Goal: Information Seeking & Learning: Check status

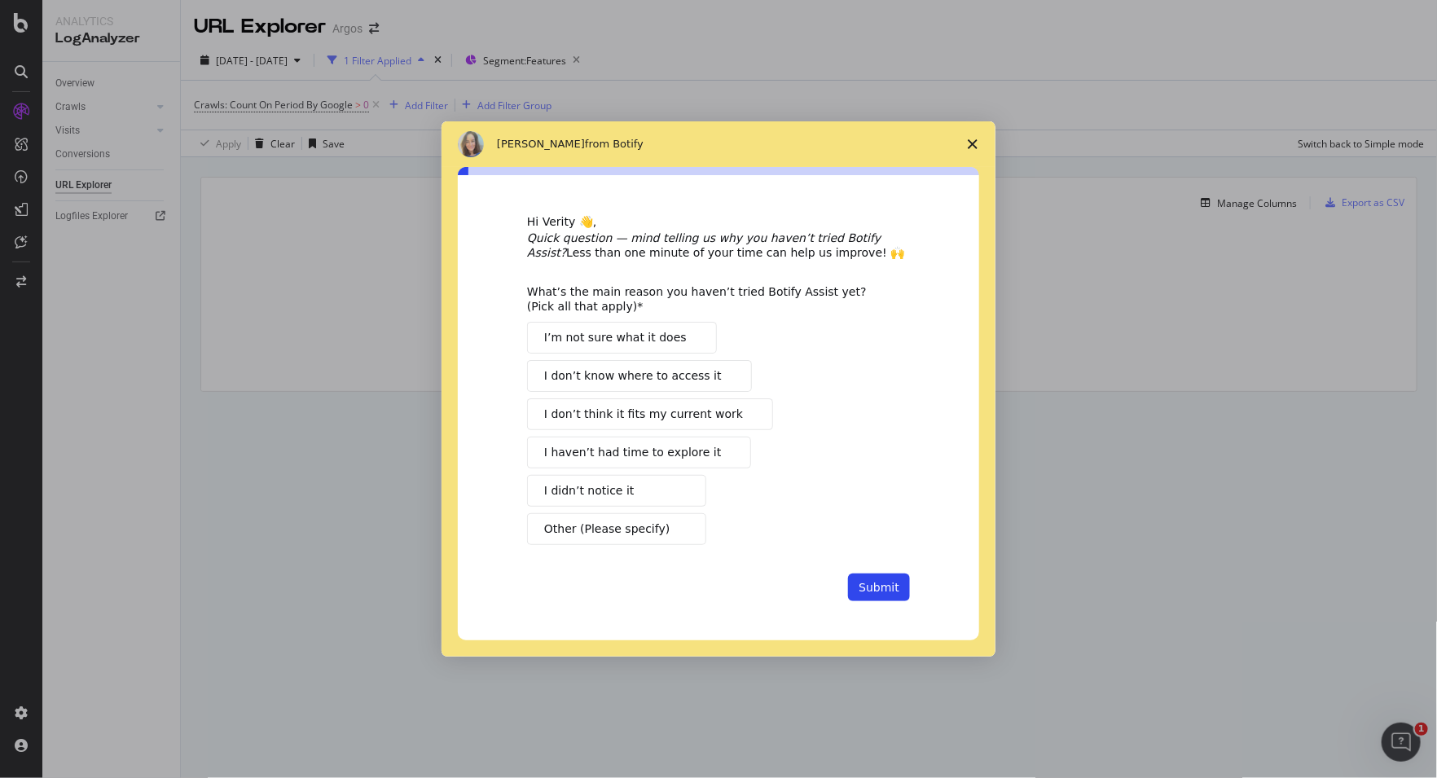
click at [980, 143] on span "Close survey" at bounding box center [973, 144] width 46 height 46
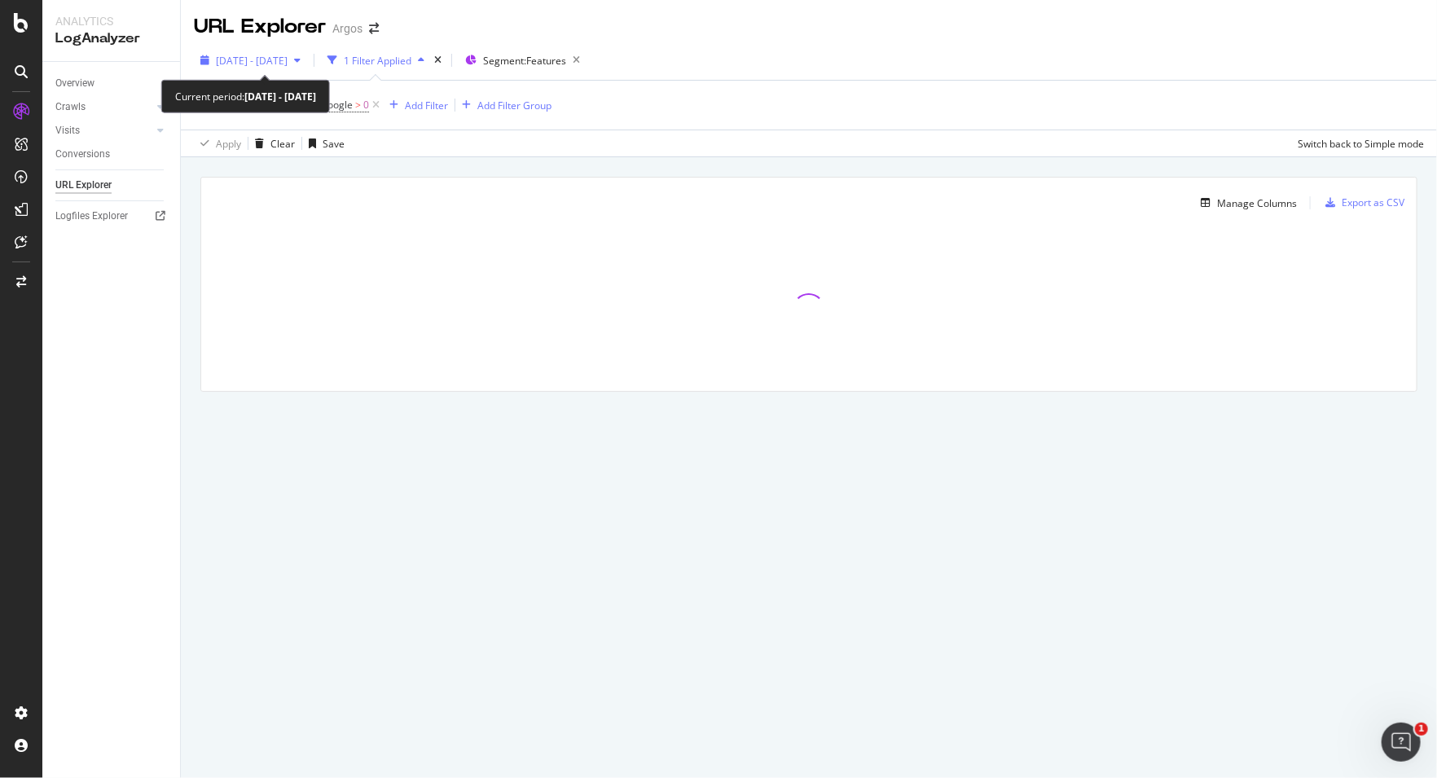
click at [307, 62] on div "button" at bounding box center [298, 60] width 20 height 10
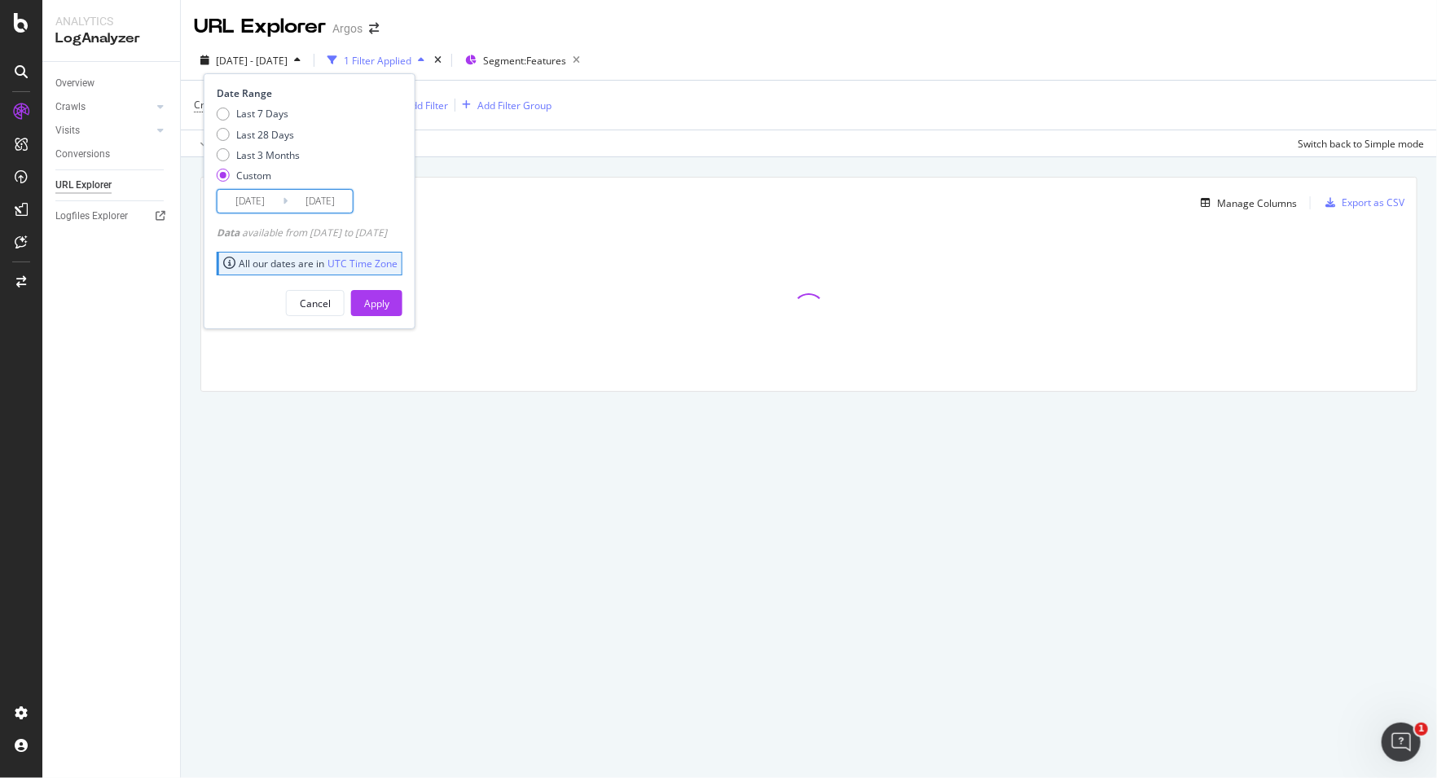
click at [336, 198] on input "2025/07/30" at bounding box center [320, 201] width 65 height 23
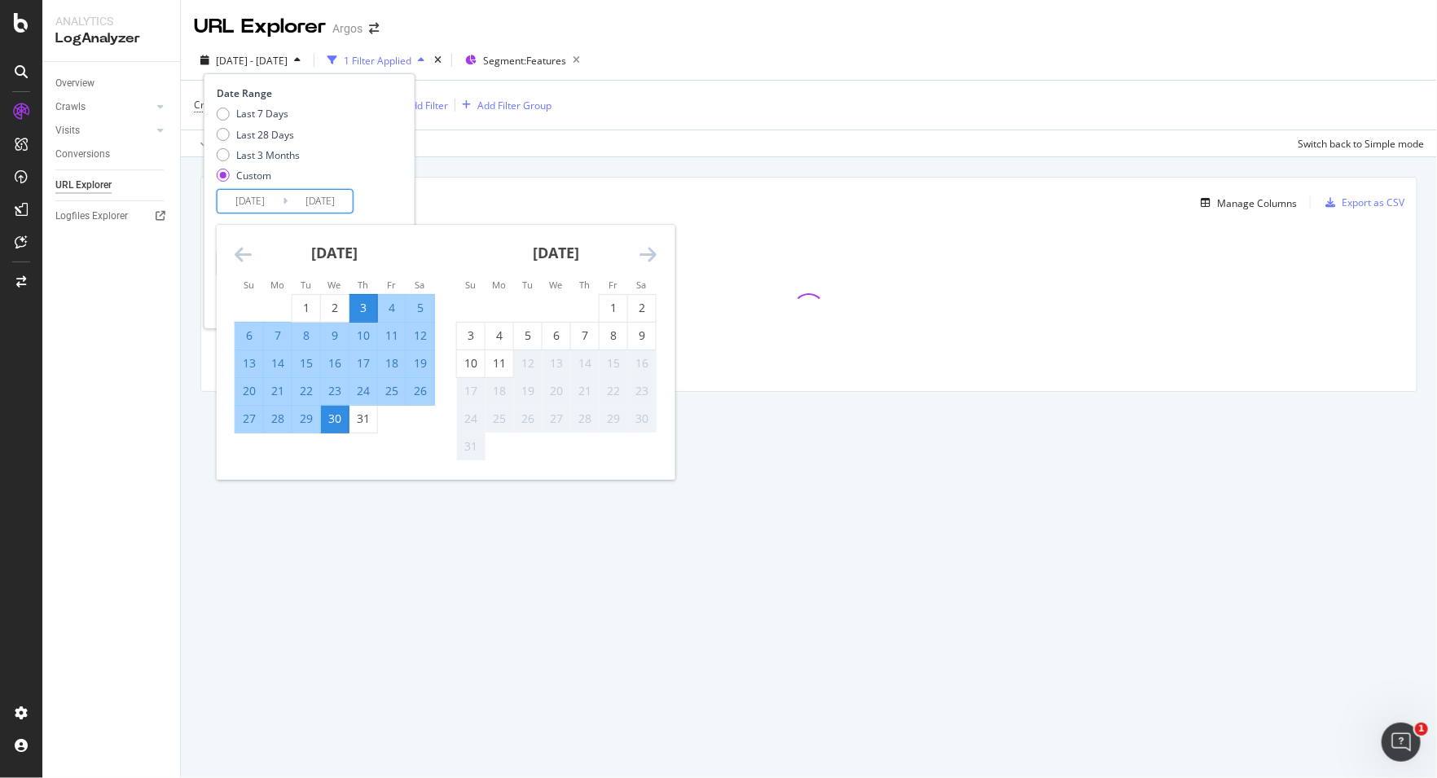
click at [508, 359] on div "11" at bounding box center [500, 363] width 28 height 16
type input "2025/08/11"
click at [266, 190] on input "2025/07/03" at bounding box center [250, 201] width 65 height 23
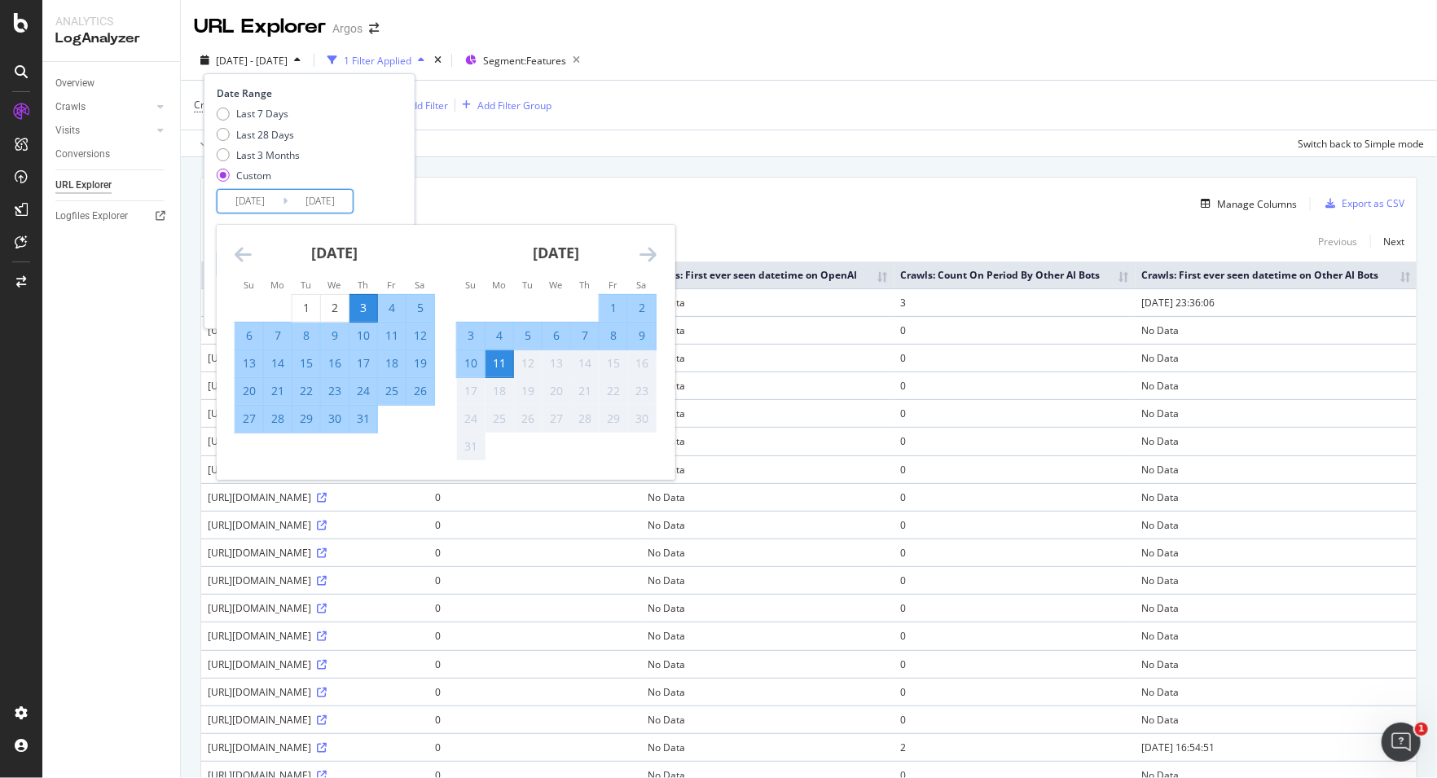
click at [817, 151] on div "Apply Clear Save Switch back to Simple mode" at bounding box center [809, 143] width 1256 height 27
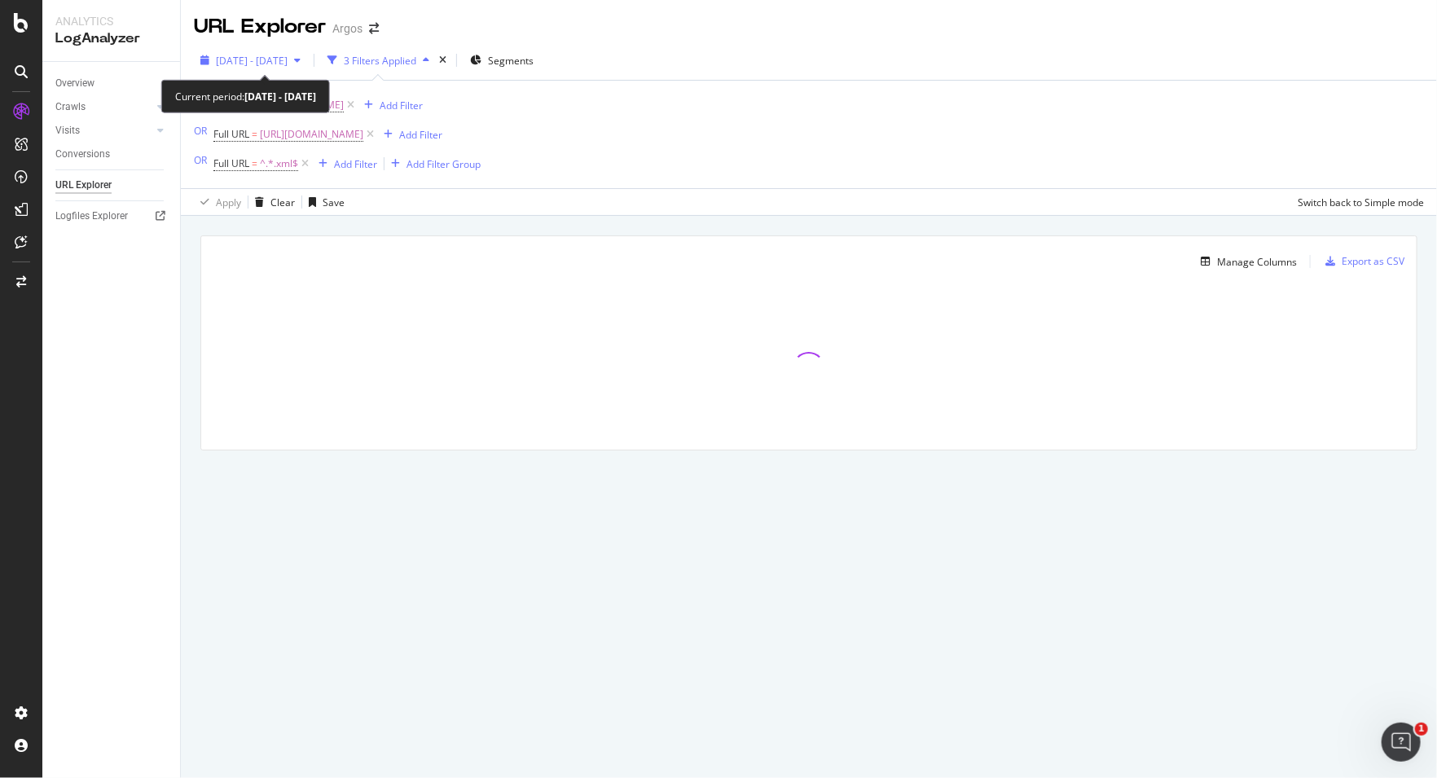
click at [288, 61] on span "2025 Jul. 3rd - Jul. 30th" at bounding box center [252, 61] width 72 height 14
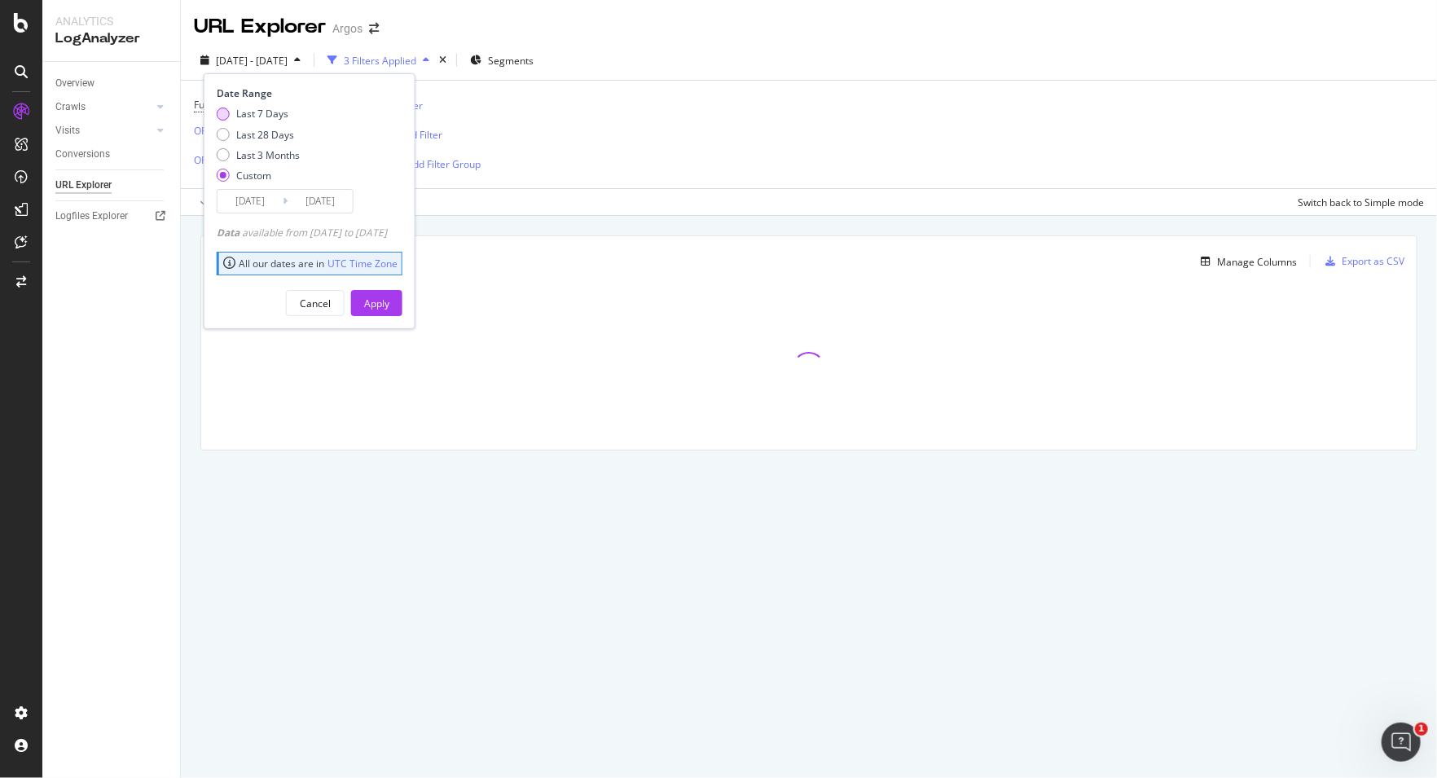
click at [258, 115] on div "Last 7 Days" at bounding box center [262, 114] width 52 height 14
type input "2025/08/05"
type input "2025/08/11"
click at [389, 300] on div "Apply" at bounding box center [376, 304] width 25 height 14
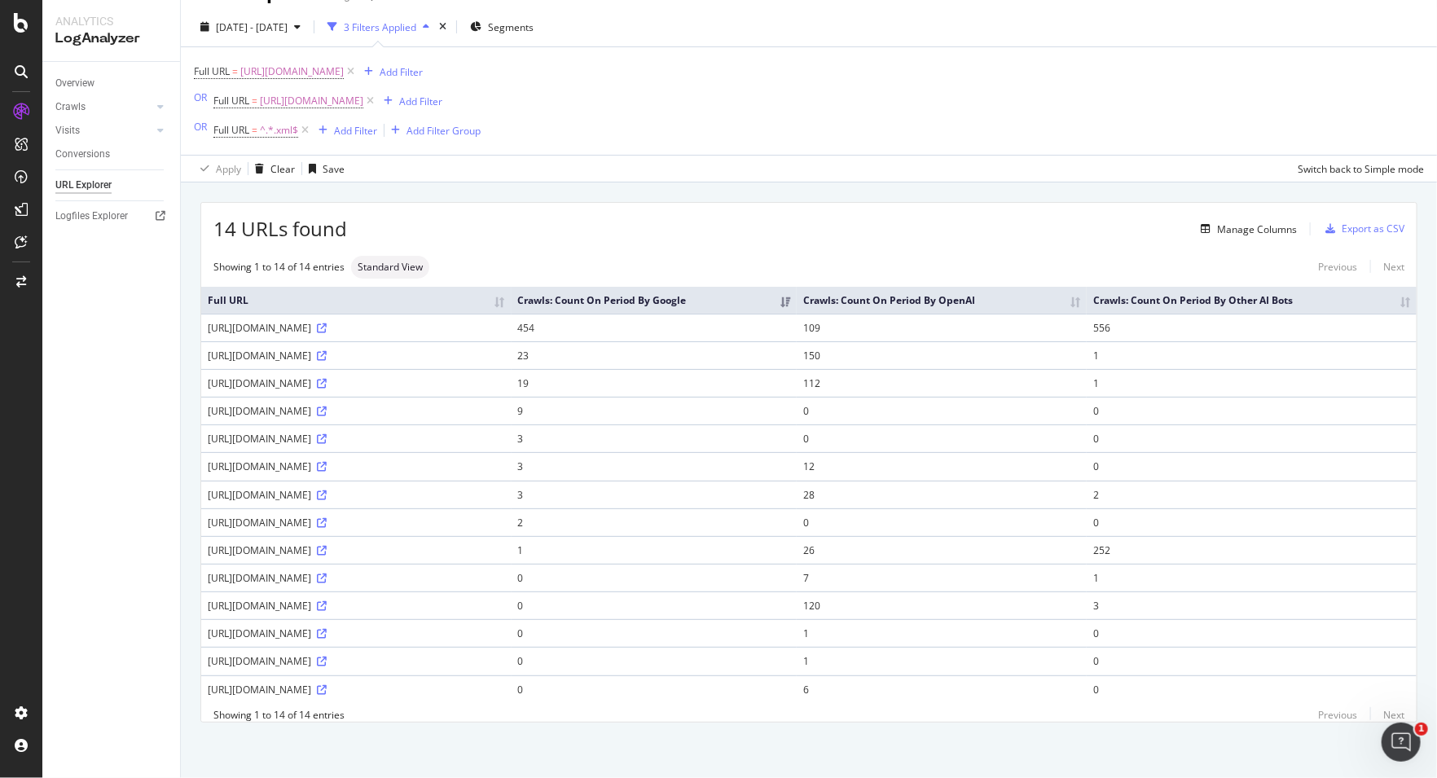
scroll to position [51, 0]
click at [327, 627] on icon at bounding box center [322, 632] width 10 height 10
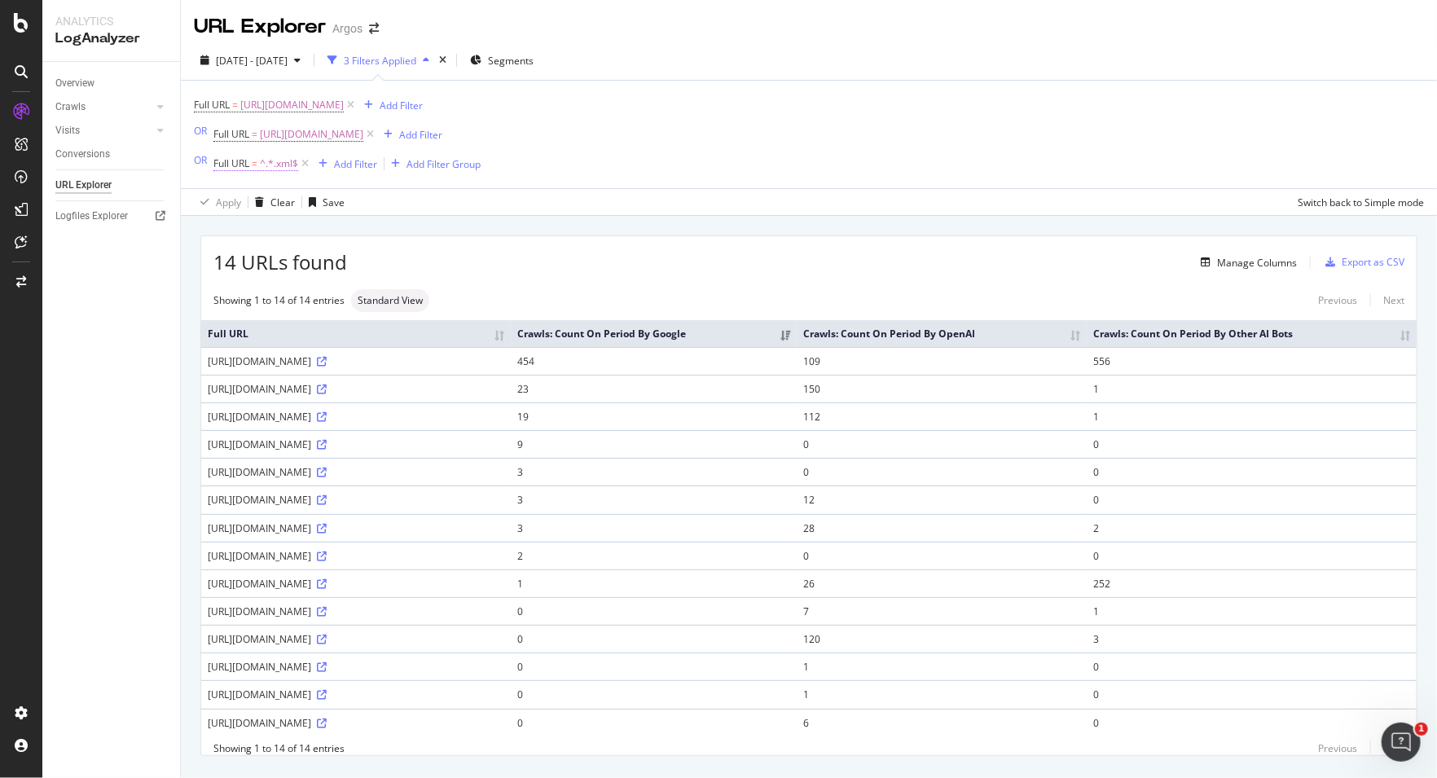
click at [281, 165] on span "^.*.xml$" at bounding box center [279, 163] width 38 height 23
click at [642, 160] on div "Full URL = https://www.argos.co.uk/robots.txt Add Filter OR Full URL = https://…" at bounding box center [809, 135] width 1230 height 108
click at [369, 166] on div "Add Filter" at bounding box center [355, 164] width 43 height 14
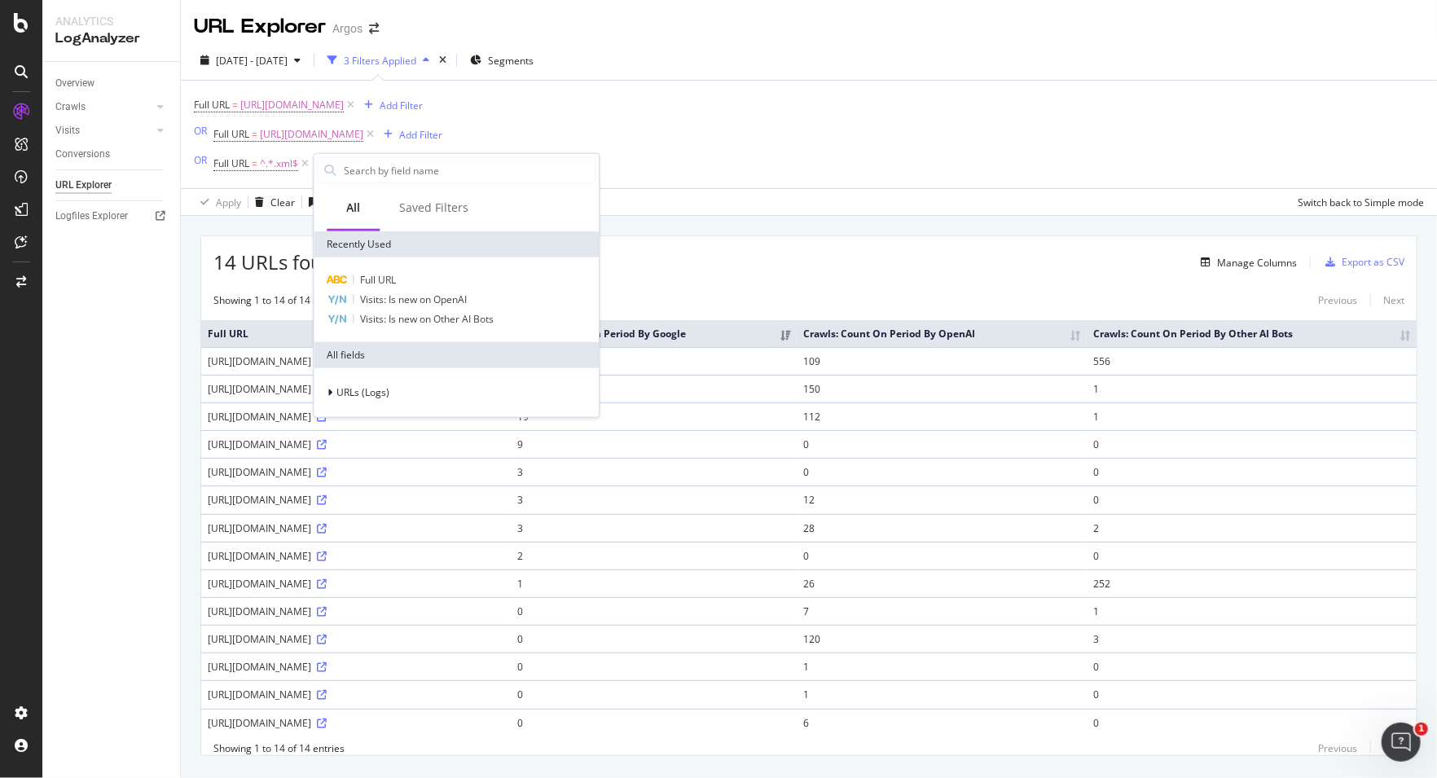
click at [657, 127] on div "Full URL = https://www.argos.co.uk/robots.txt Add Filter OR Full URL = https://…" at bounding box center [809, 135] width 1230 height 108
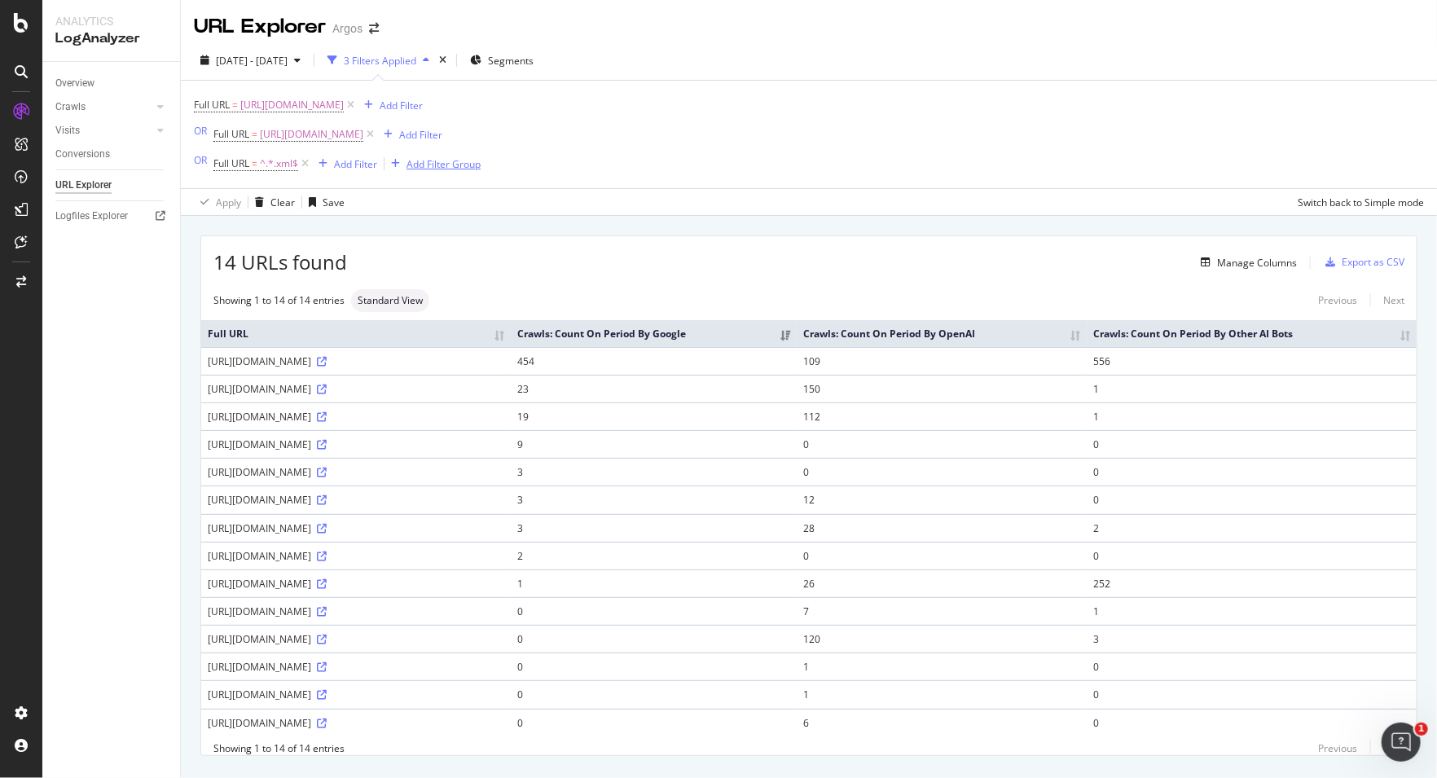
click at [456, 165] on div "Add Filter Group" at bounding box center [444, 164] width 74 height 14
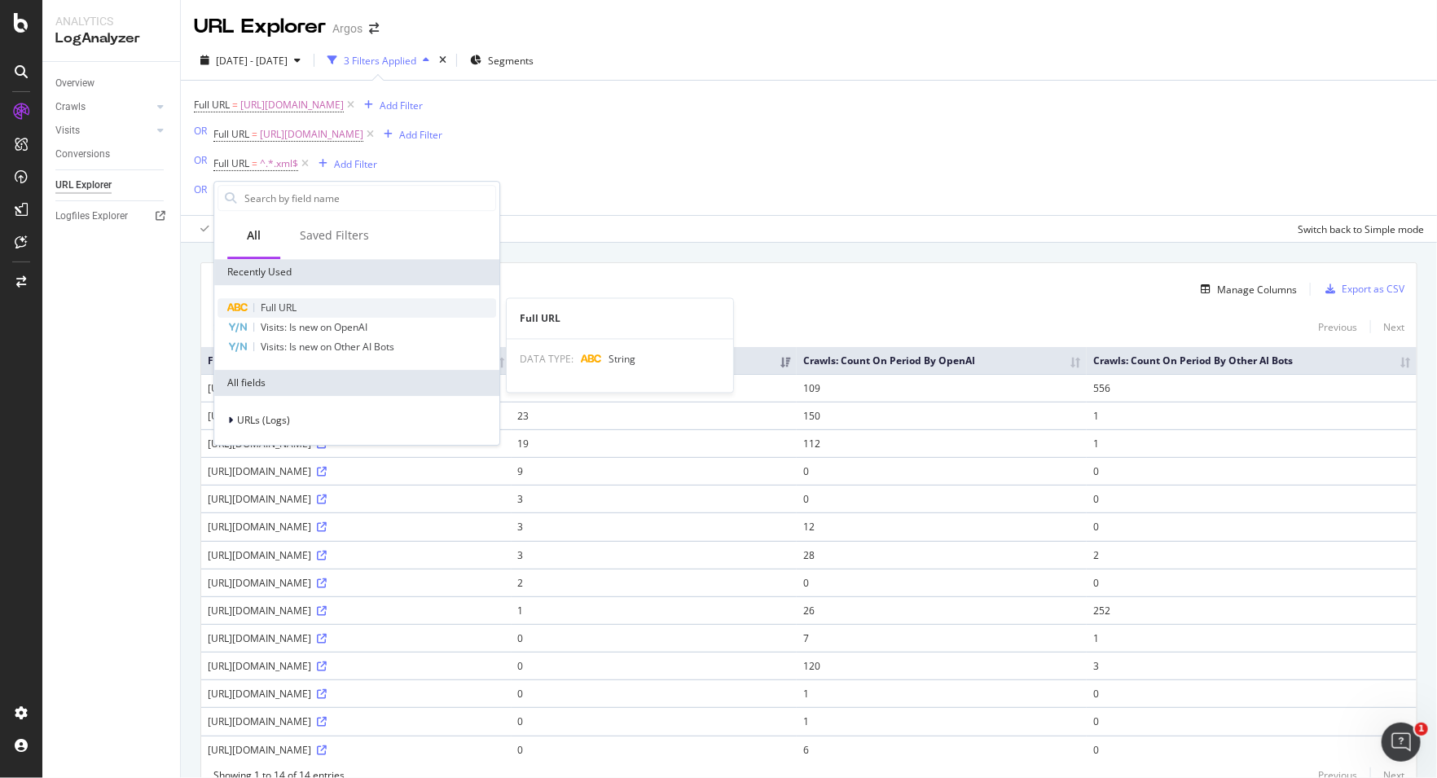
click at [315, 306] on div "Full URL" at bounding box center [357, 308] width 279 height 20
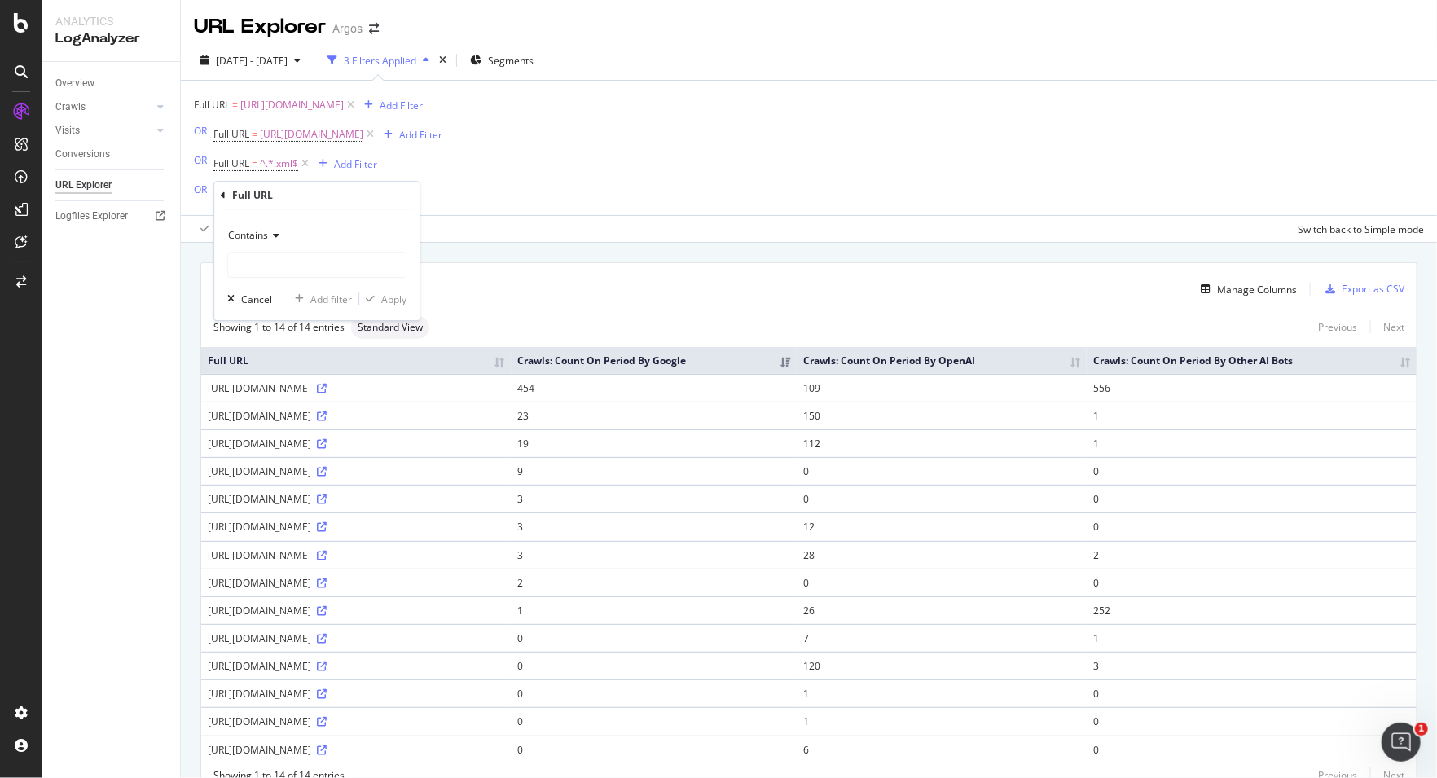
click at [279, 245] on div "Contains" at bounding box center [316, 235] width 179 height 26
click at [294, 358] on div "Ends with" at bounding box center [318, 353] width 174 height 21
click at [326, 269] on input "text" at bounding box center [317, 265] width 178 height 26
type input ".txt"
drag, startPoint x: 401, startPoint y: 298, endPoint x: 424, endPoint y: 301, distance: 23.8
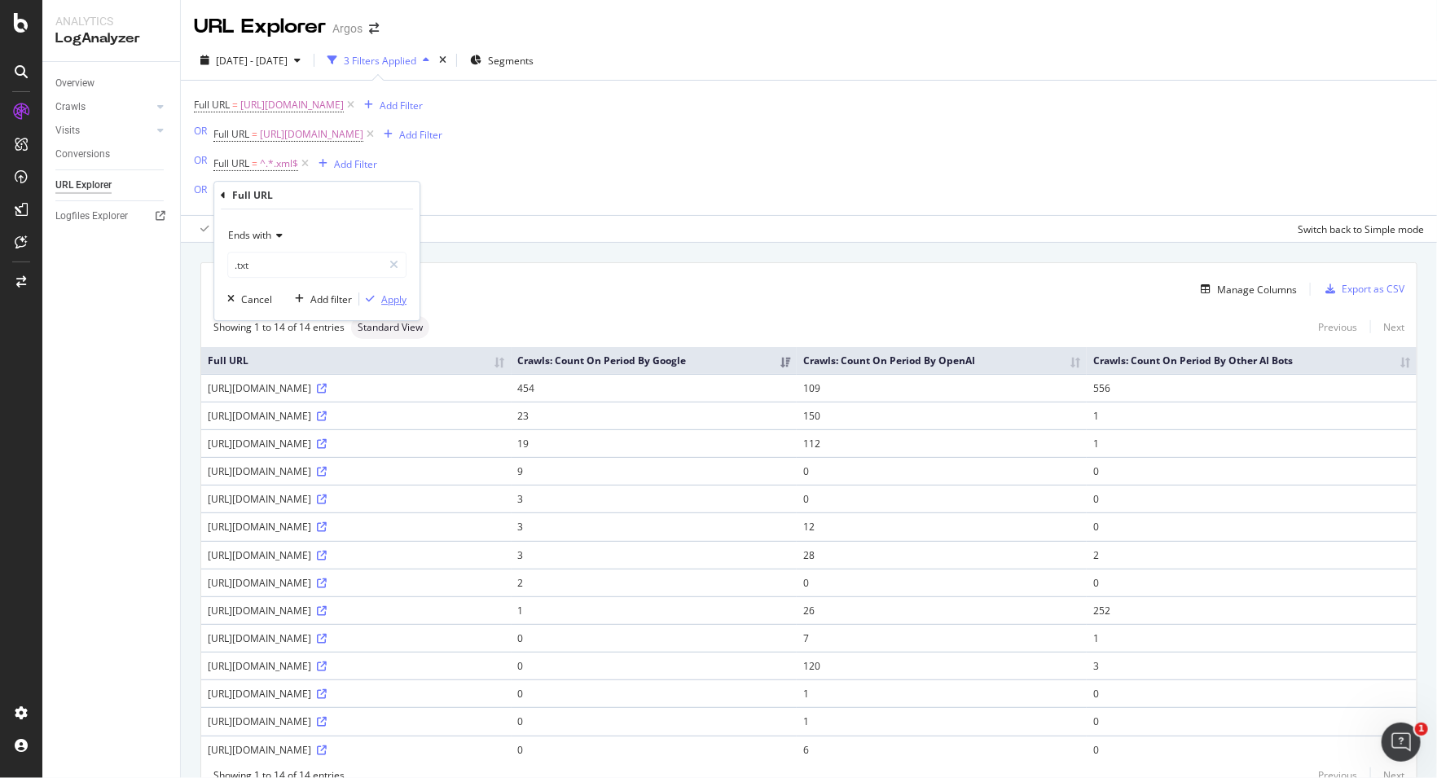
click at [400, 298] on div "Apply" at bounding box center [393, 299] width 25 height 14
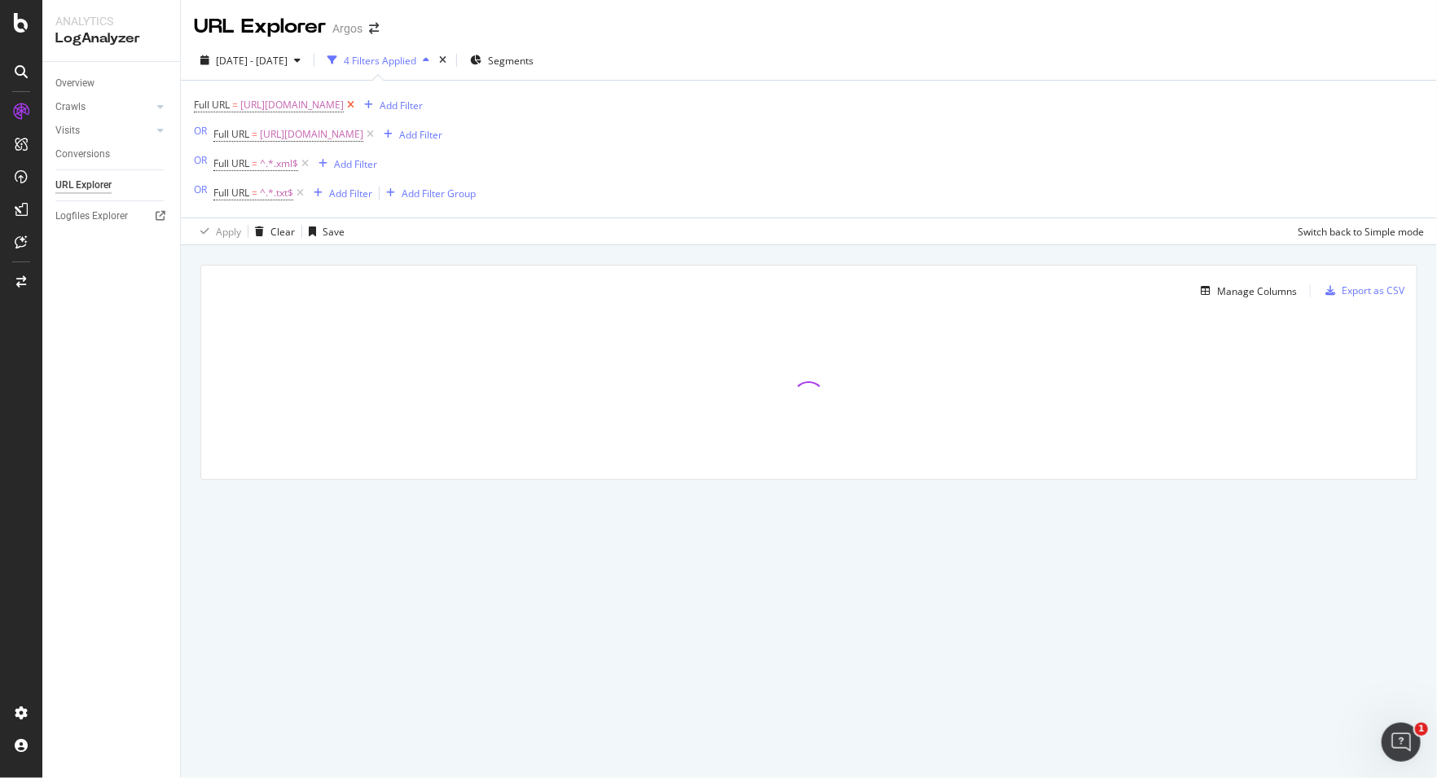
click at [358, 104] on icon at bounding box center [351, 105] width 14 height 16
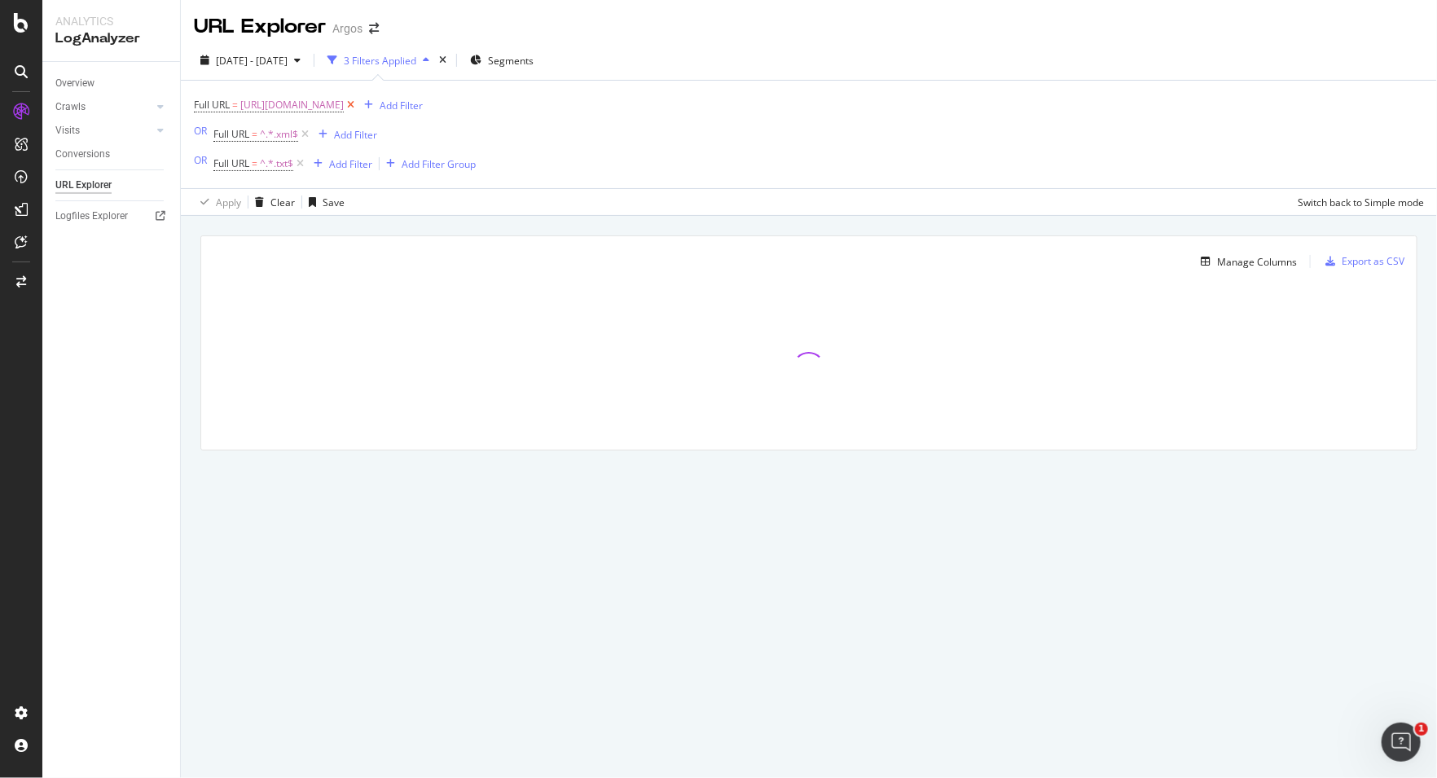
click at [358, 103] on icon at bounding box center [351, 105] width 14 height 16
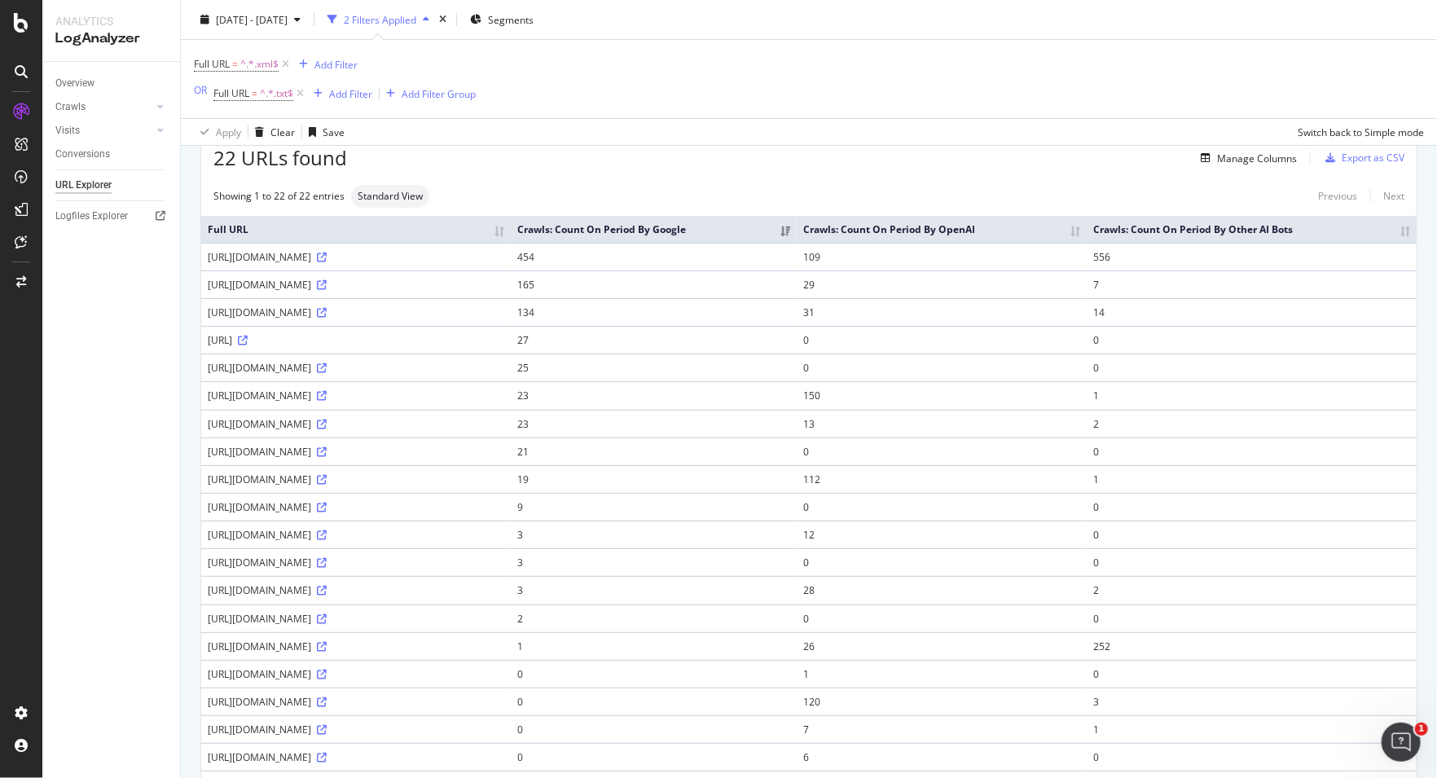
scroll to position [63, 0]
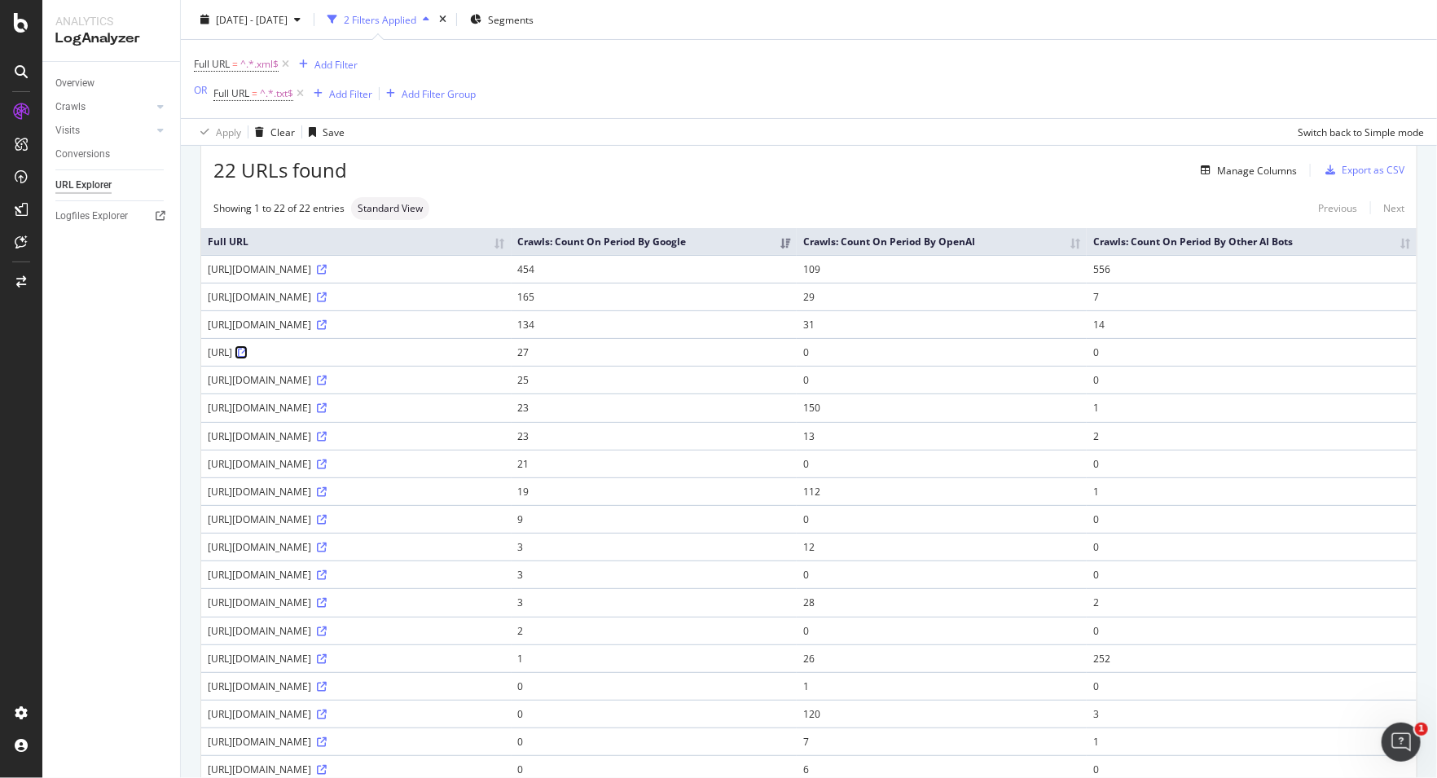
click at [248, 348] on link at bounding box center [241, 352] width 12 height 14
click at [327, 297] on icon at bounding box center [322, 297] width 10 height 10
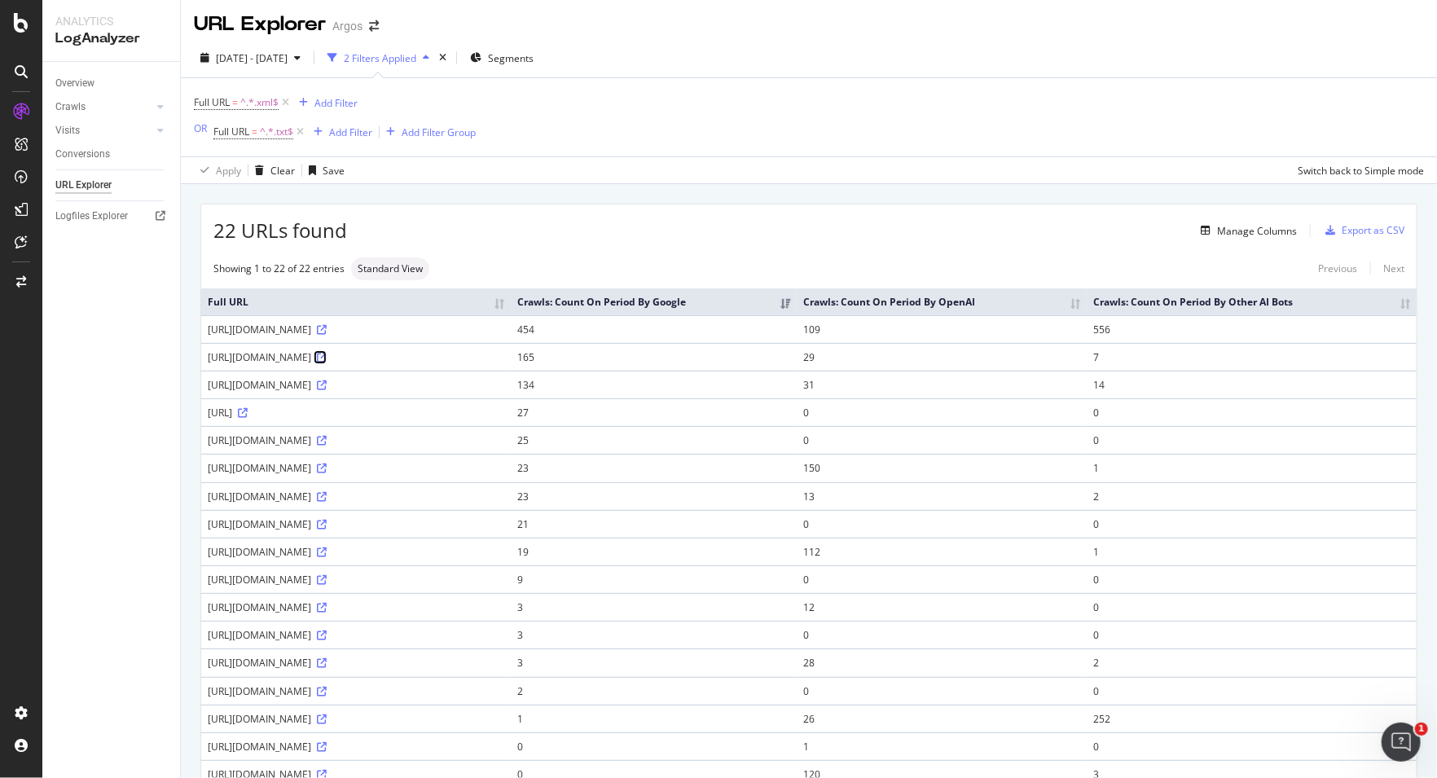
scroll to position [0, 0]
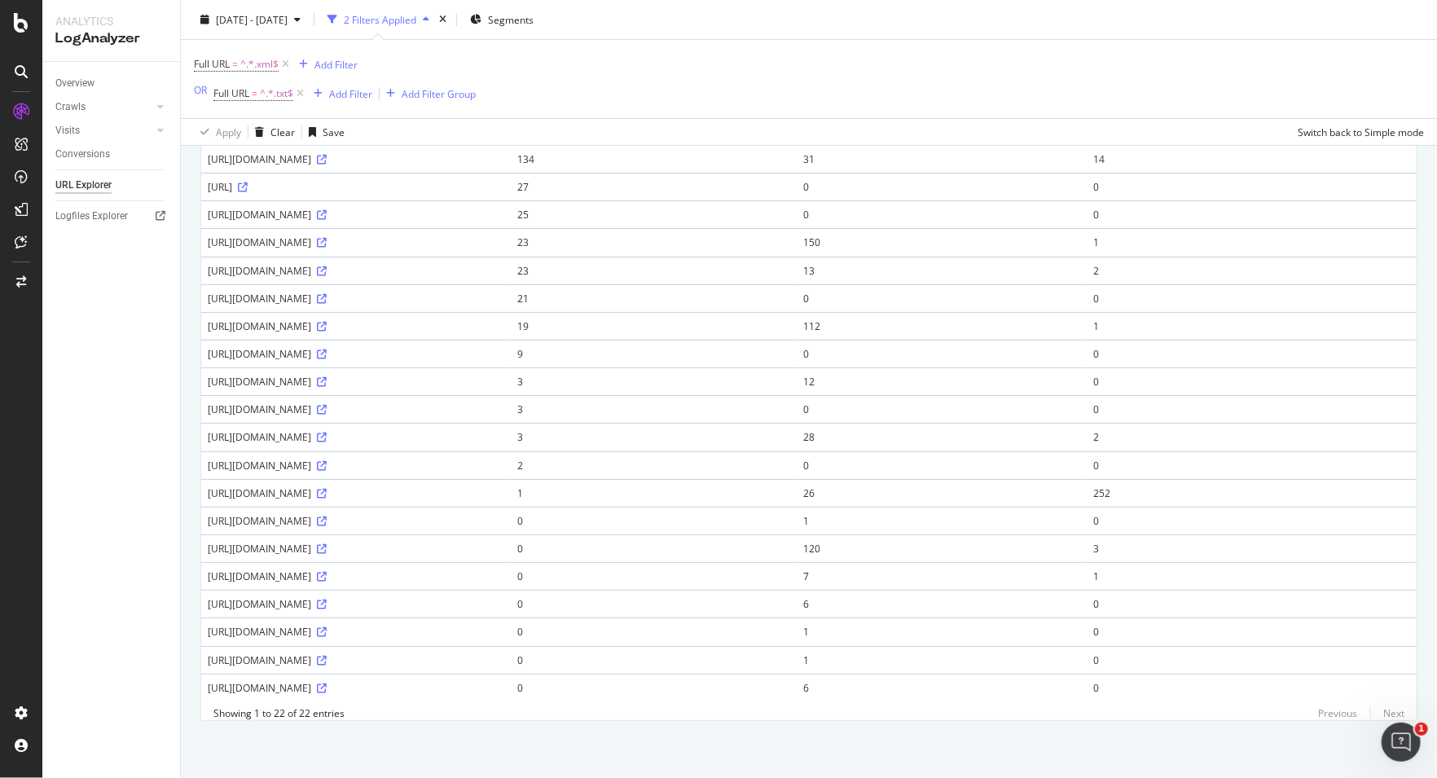
scroll to position [153, 0]
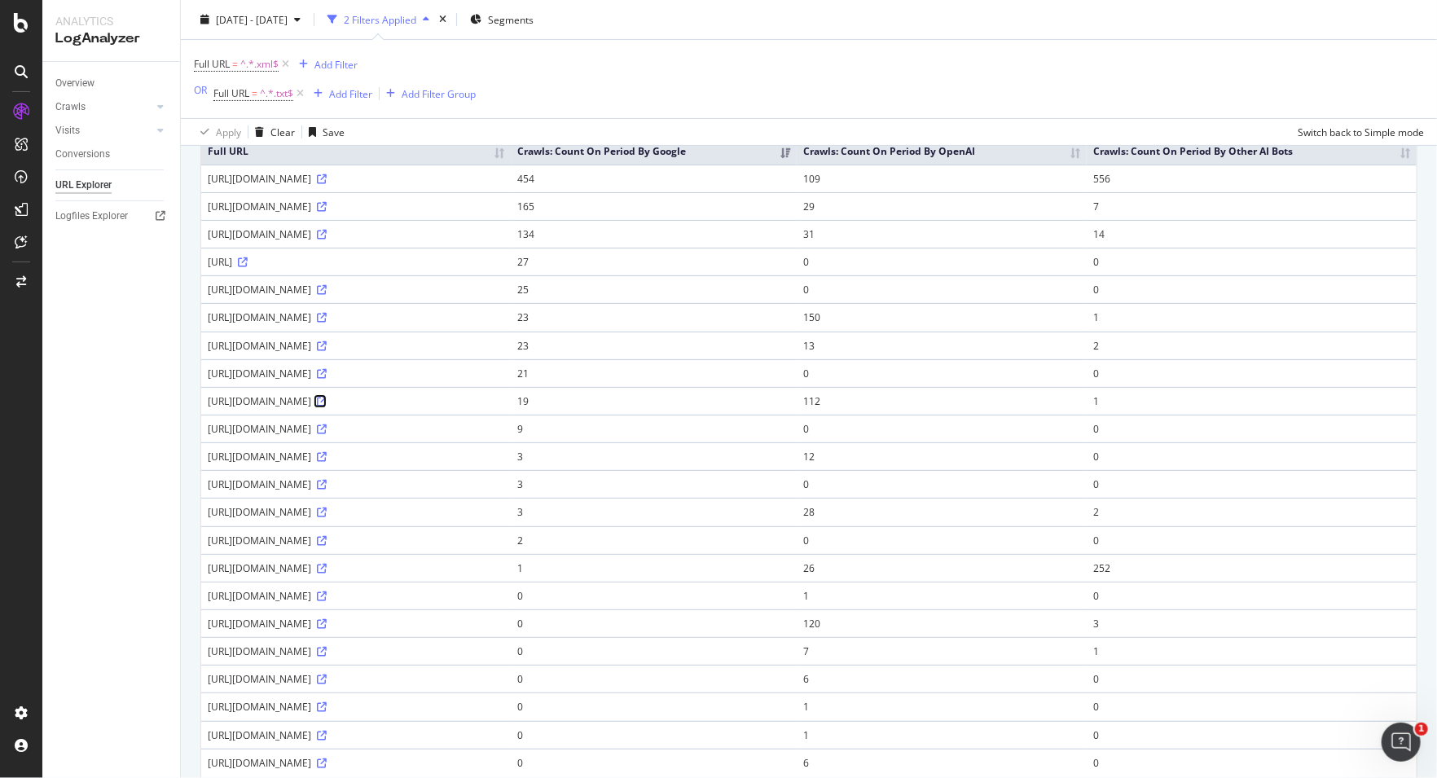
click at [327, 407] on icon at bounding box center [322, 402] width 10 height 10
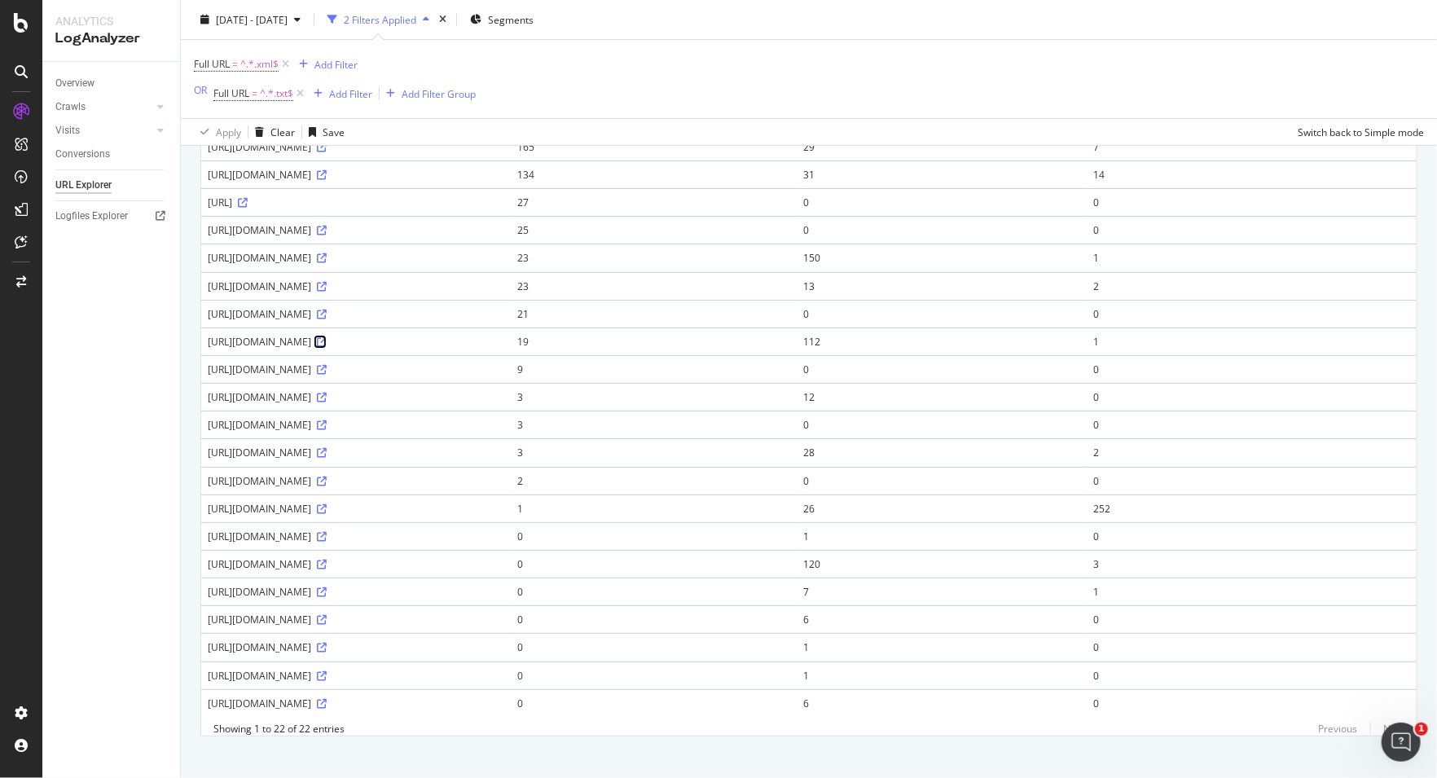
scroll to position [244, 0]
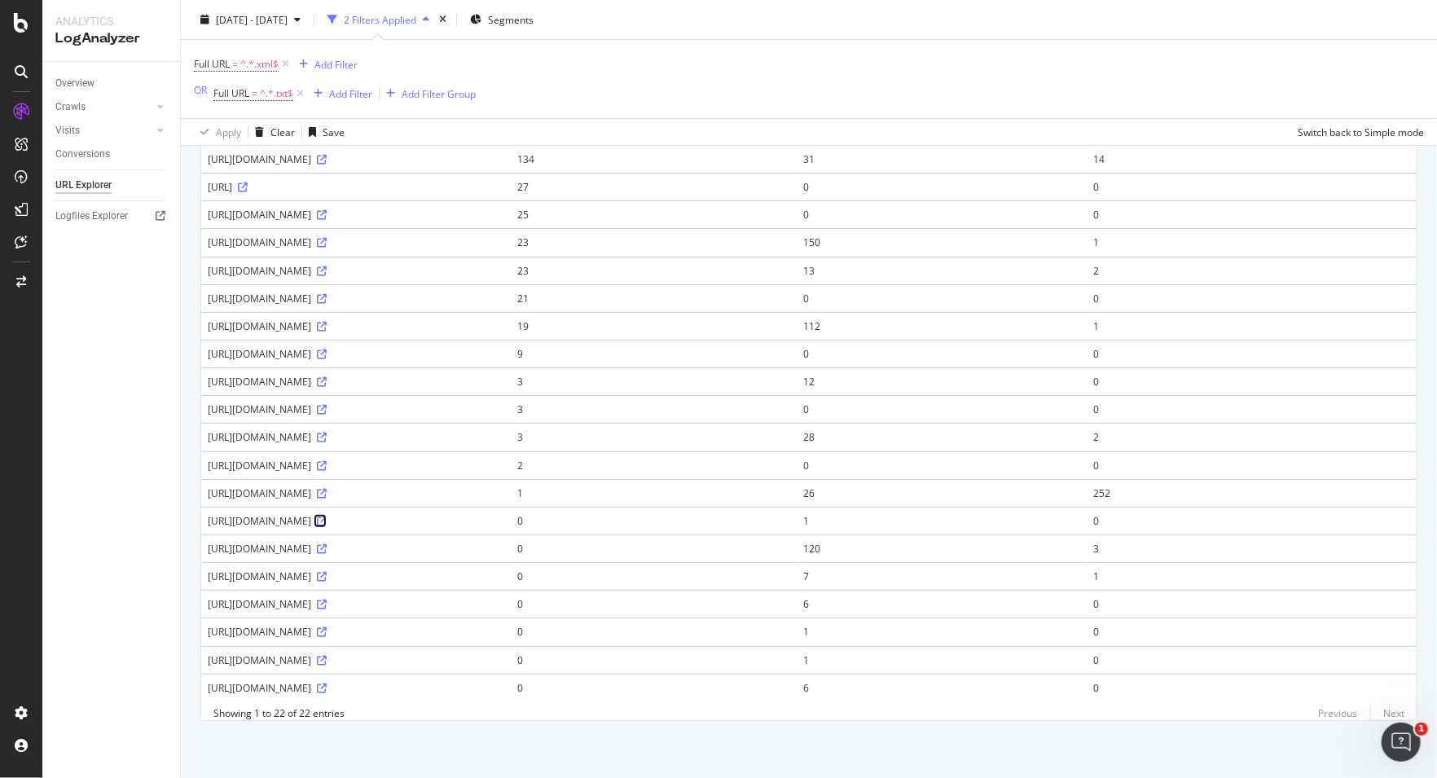
click at [327, 514] on link at bounding box center [320, 521] width 12 height 14
